Goal: Check status: Check status

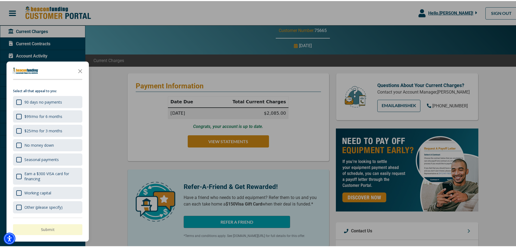
scroll to position [27, 0]
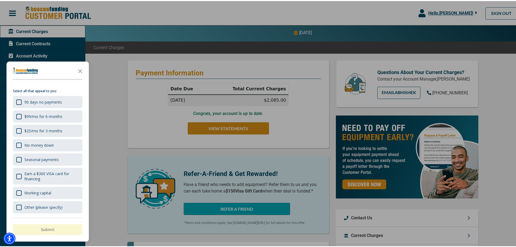
click at [224, 140] on div at bounding box center [260, 123] width 520 height 247
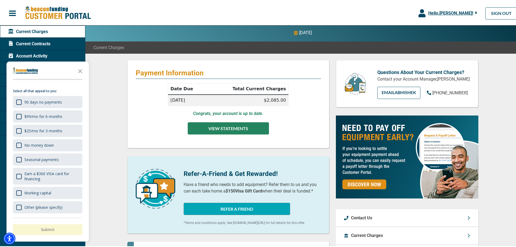
click at [215, 133] on button "VIEW STATEMENTS" at bounding box center [228, 127] width 81 height 12
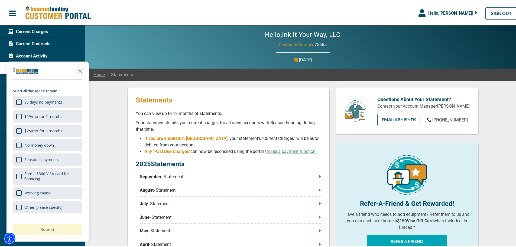
scroll to position [27, 0]
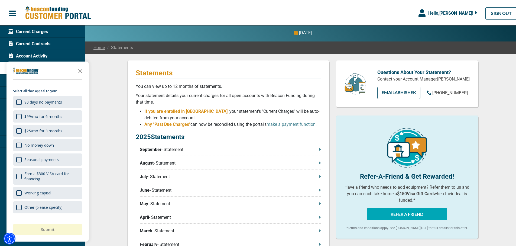
click at [316, 152] on p "September - Statement" at bounding box center [230, 148] width 181 height 7
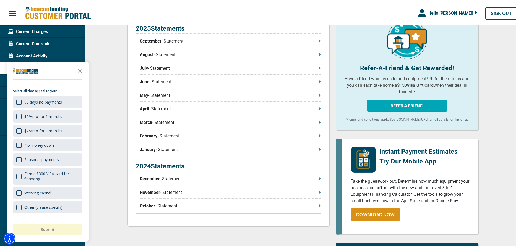
click at [31, 43] on span "Current Contracts" at bounding box center [29, 43] width 42 height 7
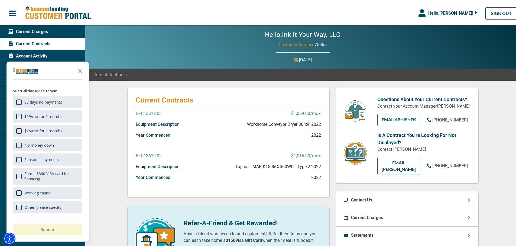
click at [152, 115] on p "BFC13619-03" at bounding box center [149, 112] width 26 height 7
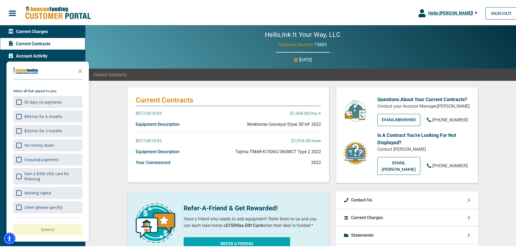
click at [152, 115] on p "BFC13619-03" at bounding box center [149, 112] width 26 height 7
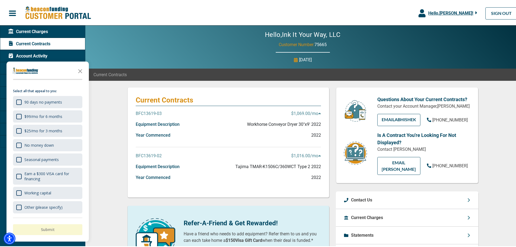
click at [29, 57] on span "Account Activity" at bounding box center [27, 55] width 39 height 7
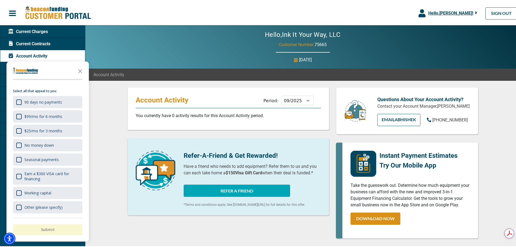
click at [29, 57] on span "Account Activity" at bounding box center [27, 55] width 39 height 7
click at [29, 43] on span "Current Contracts" at bounding box center [29, 43] width 42 height 7
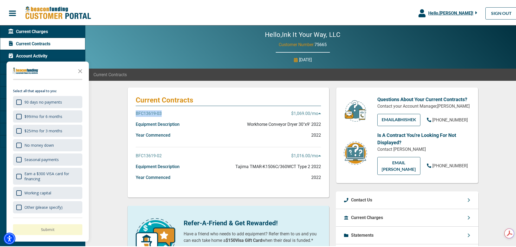
drag, startPoint x: 168, startPoint y: 109, endPoint x: 132, endPoint y: 114, distance: 36.0
click at [132, 114] on div "Current Contracts BFC13619-03 $1,069.00 /mo Equipment Description Workhorse Con…" at bounding box center [228, 141] width 202 height 110
copy p "BFC13619-03"
click at [67, 13] on img at bounding box center [58, 12] width 66 height 14
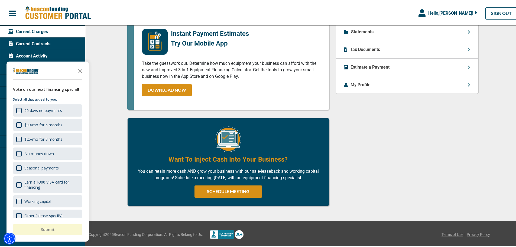
click at [32, 43] on span "Current Contracts" at bounding box center [29, 43] width 42 height 7
